Goal: Find specific page/section: Find specific page/section

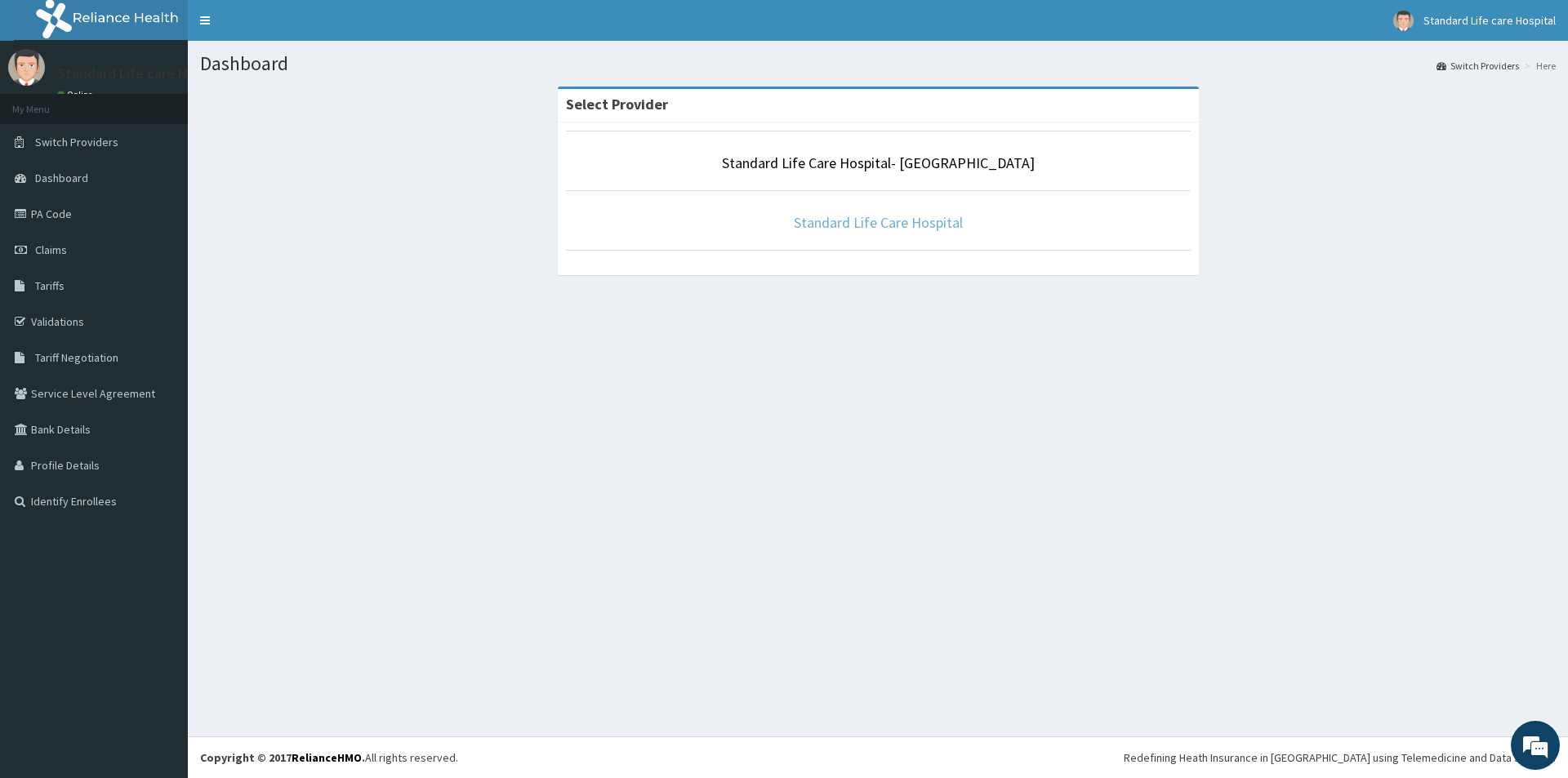
click at [871, 223] on link "Standard Life Care Hospital" at bounding box center [878, 222] width 169 height 19
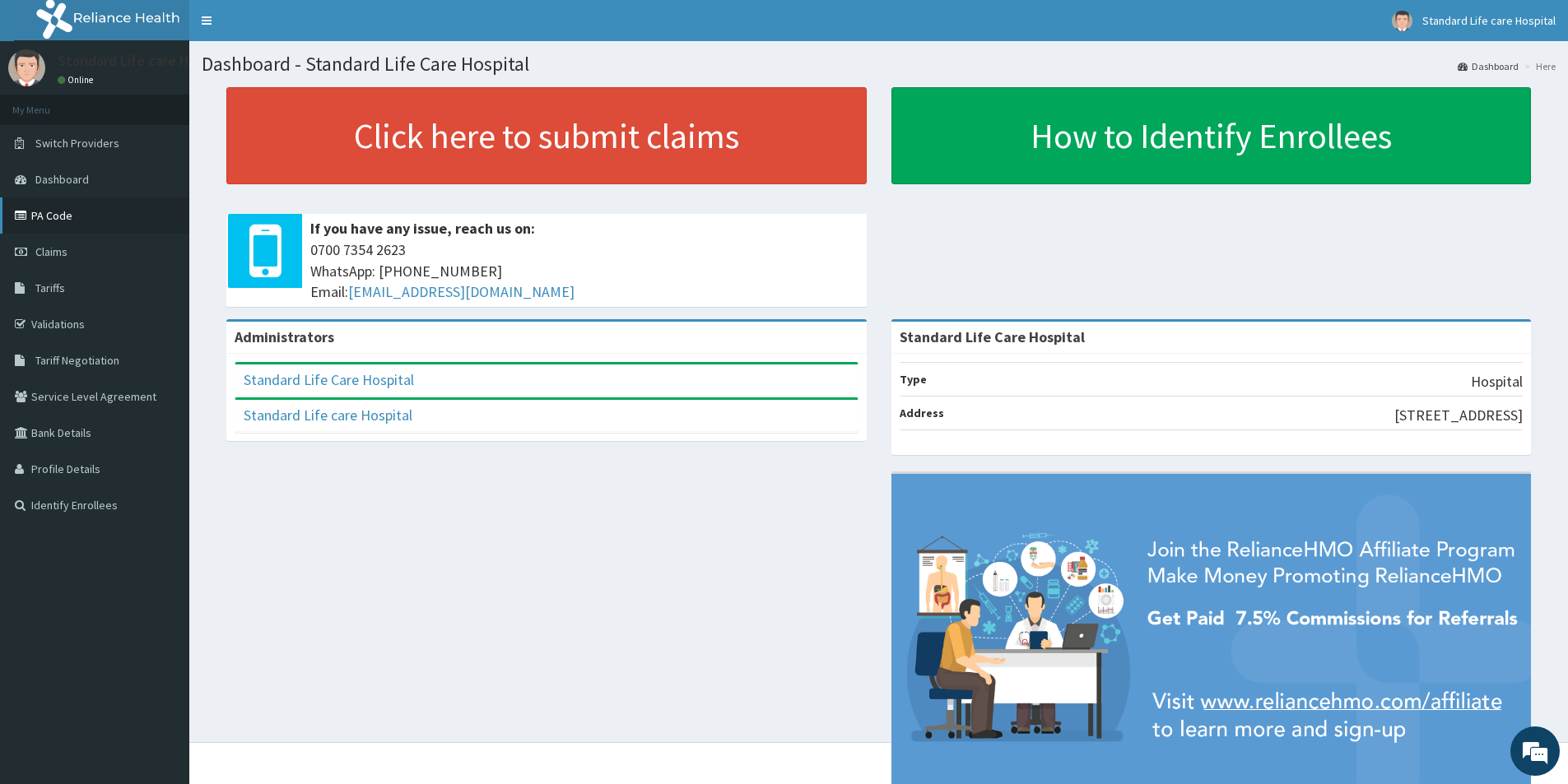
click at [73, 221] on link "PA Code" at bounding box center [94, 216] width 189 height 36
